Goal: Information Seeking & Learning: Learn about a topic

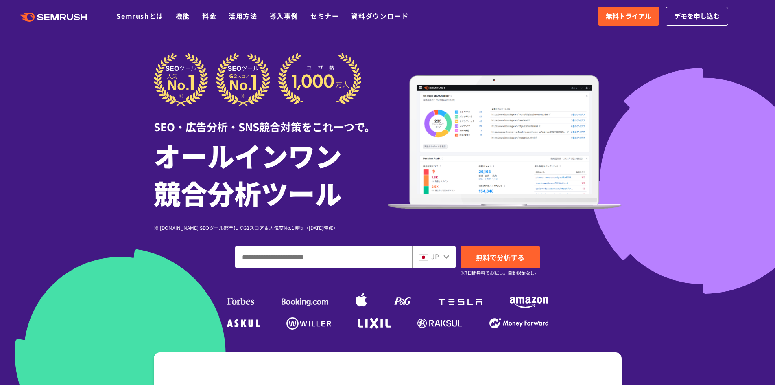
click at [209, 18] on link "料金" at bounding box center [209, 16] width 14 height 10
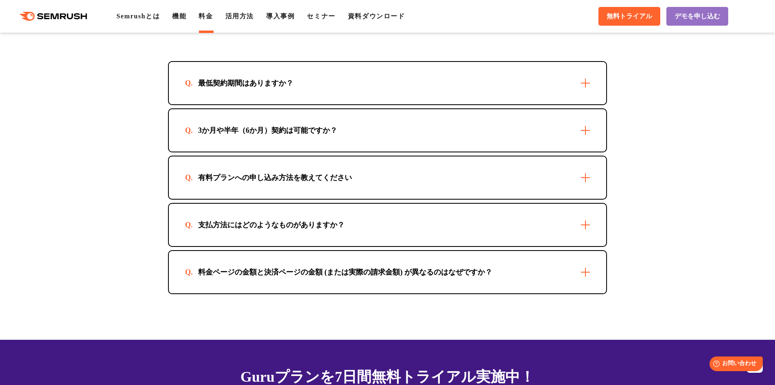
scroll to position [2361, 0]
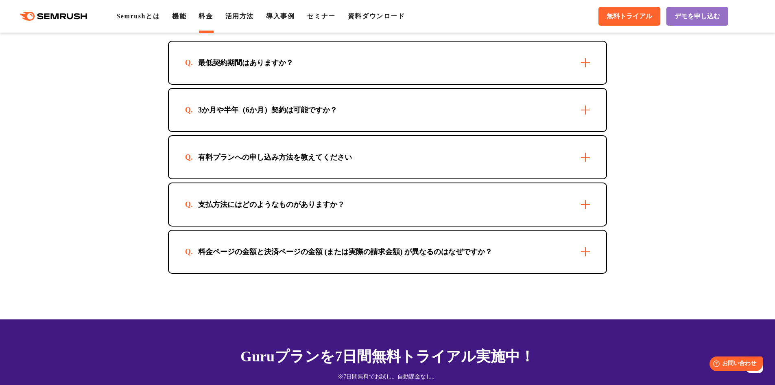
click at [354, 123] on div "3か月や半年（6か月）契約は可能ですか？" at bounding box center [388, 110] width 438 height 42
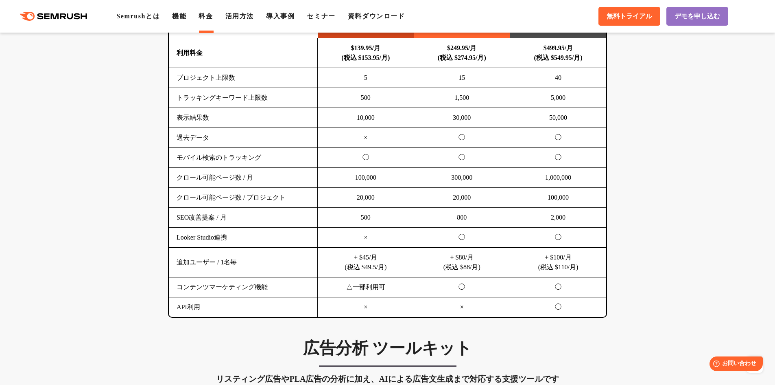
scroll to position [529, 0]
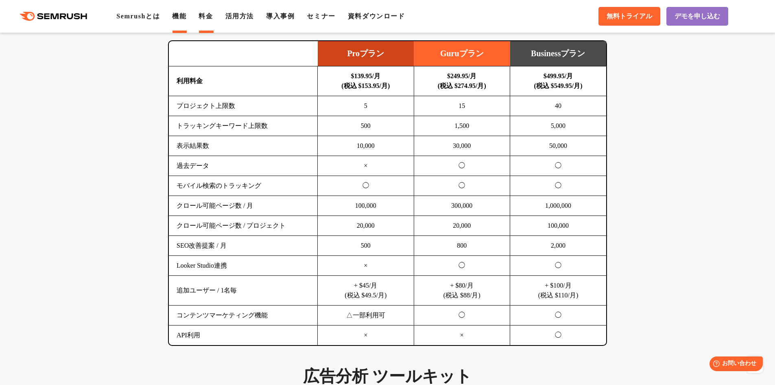
click at [186, 18] on link "機能" at bounding box center [179, 16] width 14 height 7
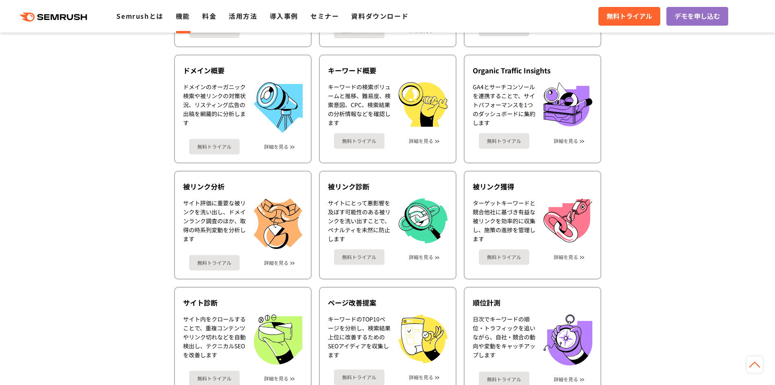
scroll to position [367, 0]
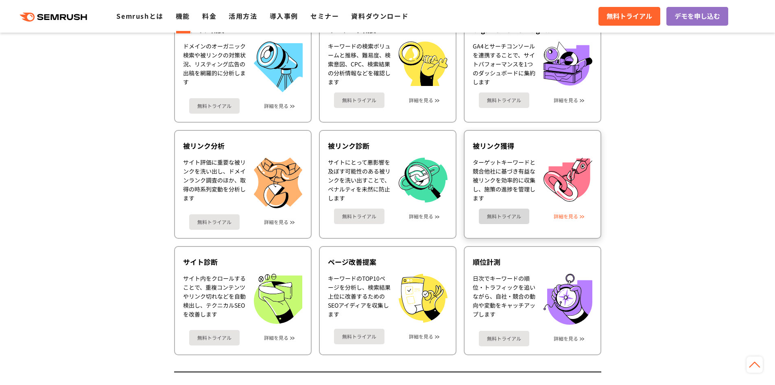
click at [563, 219] on link "詳細を見る" at bounding box center [566, 216] width 24 height 6
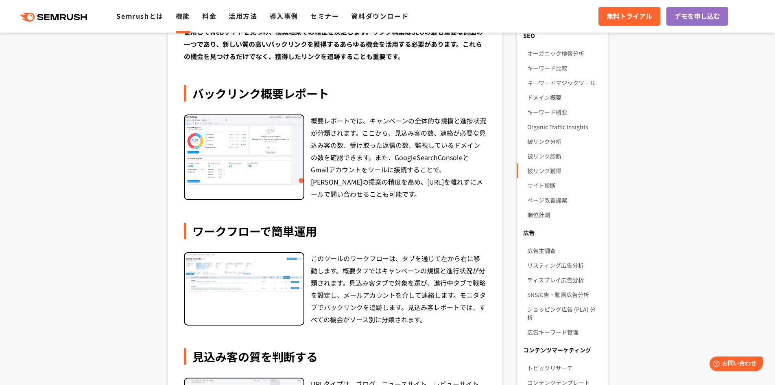
scroll to position [81, 0]
